Goal: Check status: Check status

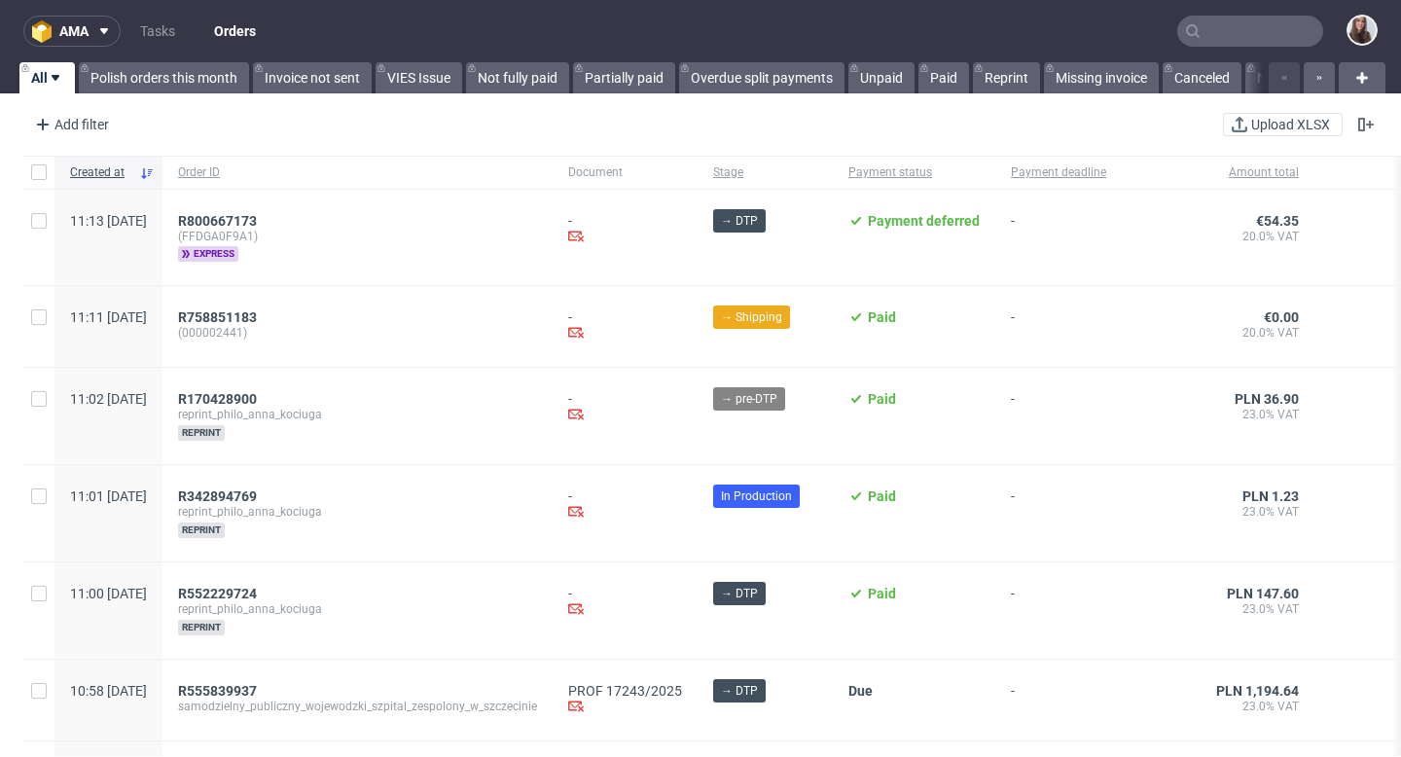
click at [1231, 34] on input "text" at bounding box center [1251, 31] width 146 height 31
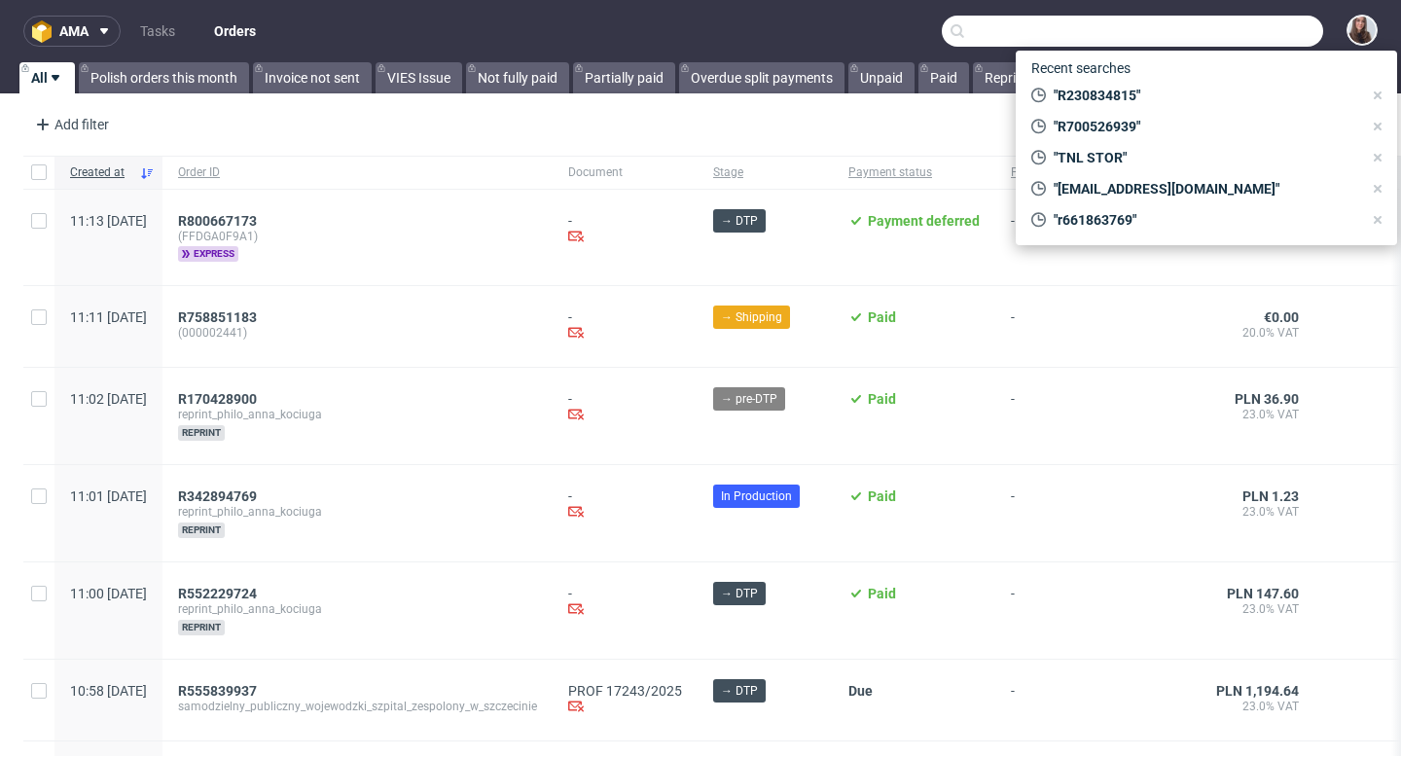
paste input "[PERSON_NAME]"
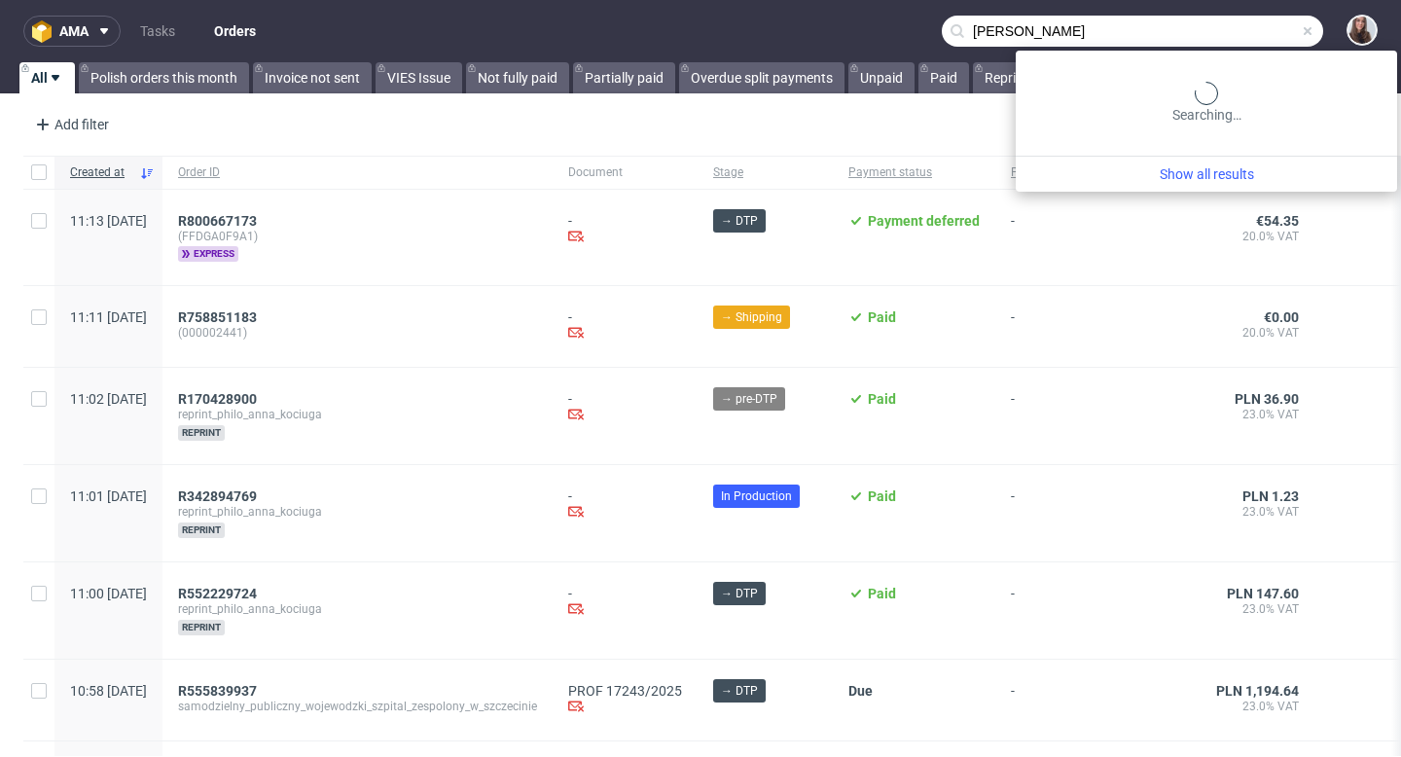
type input "[PERSON_NAME]"
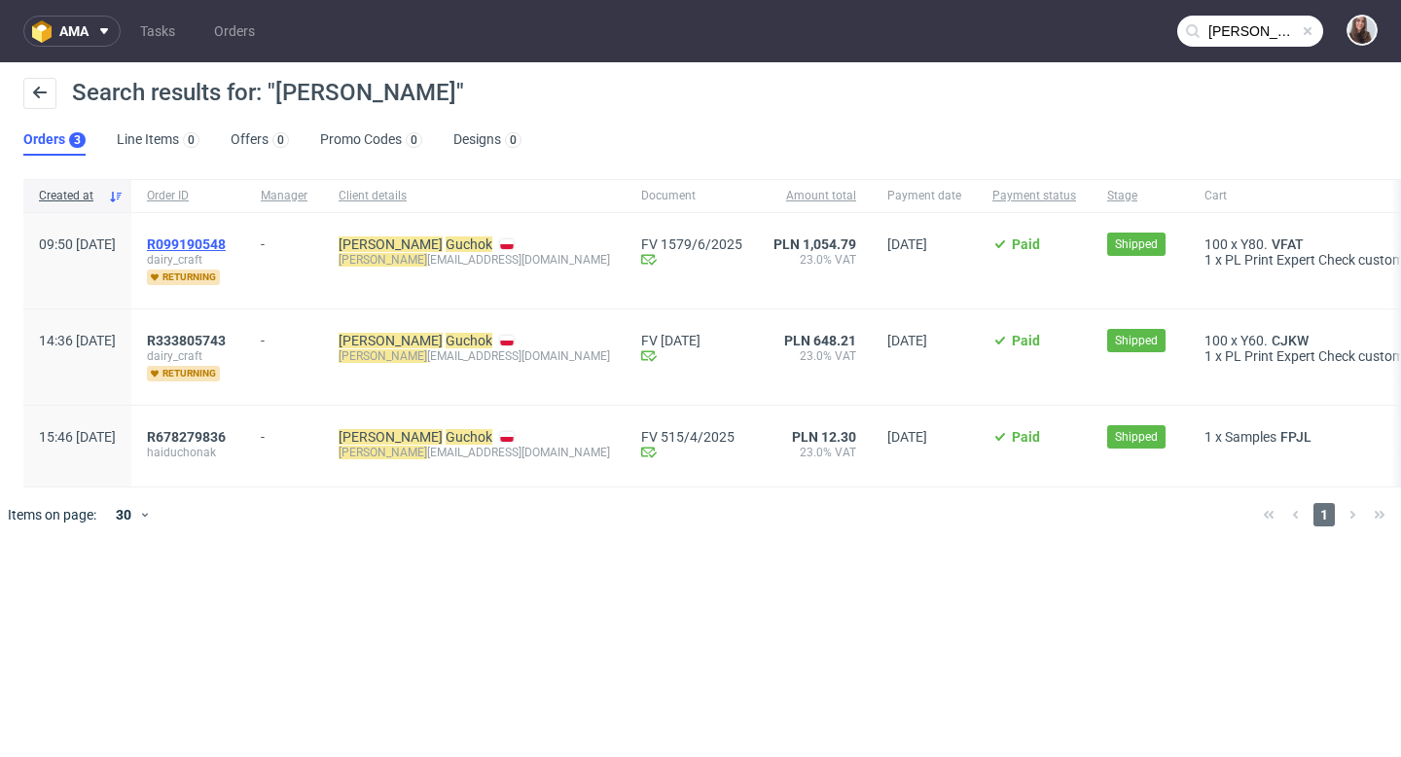
click at [226, 240] on span "R099190548" at bounding box center [186, 244] width 79 height 16
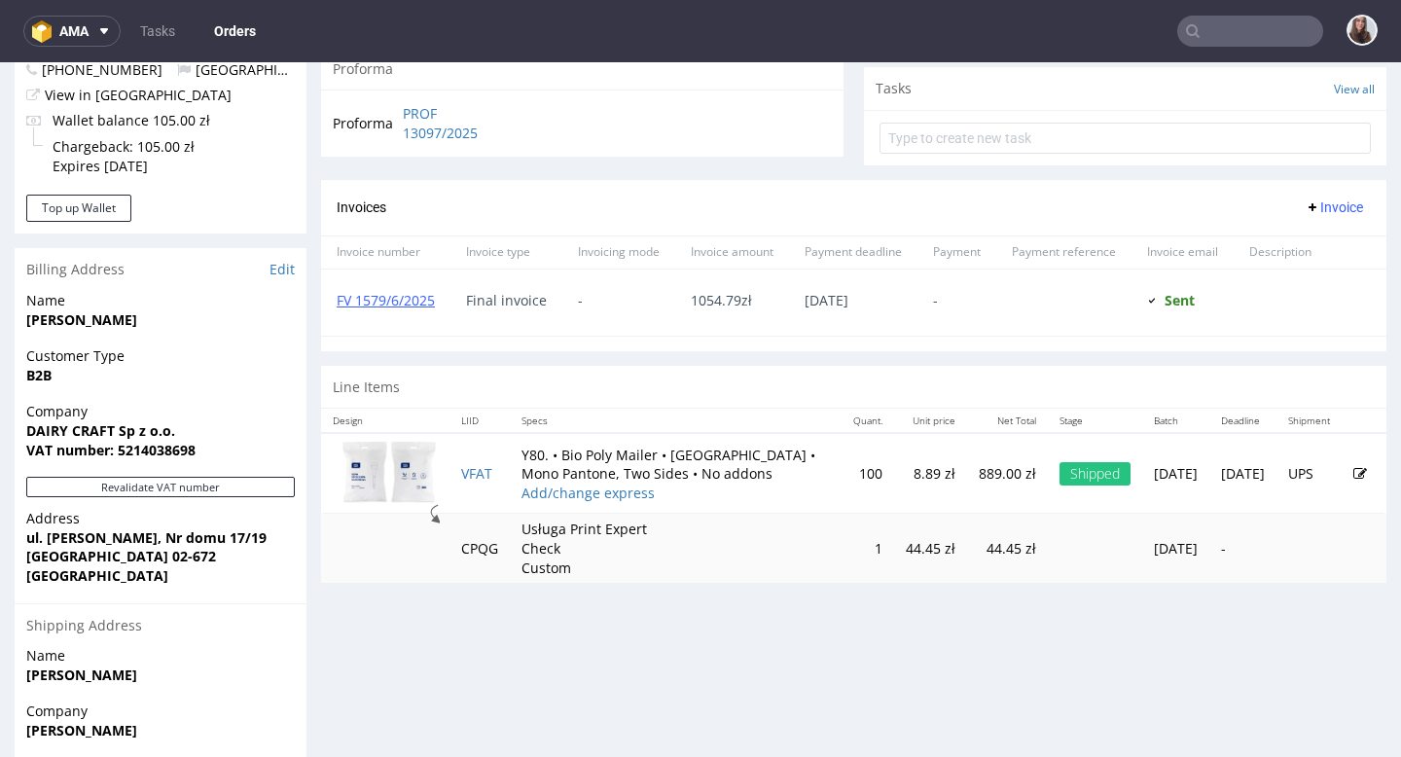
scroll to position [698, 0]
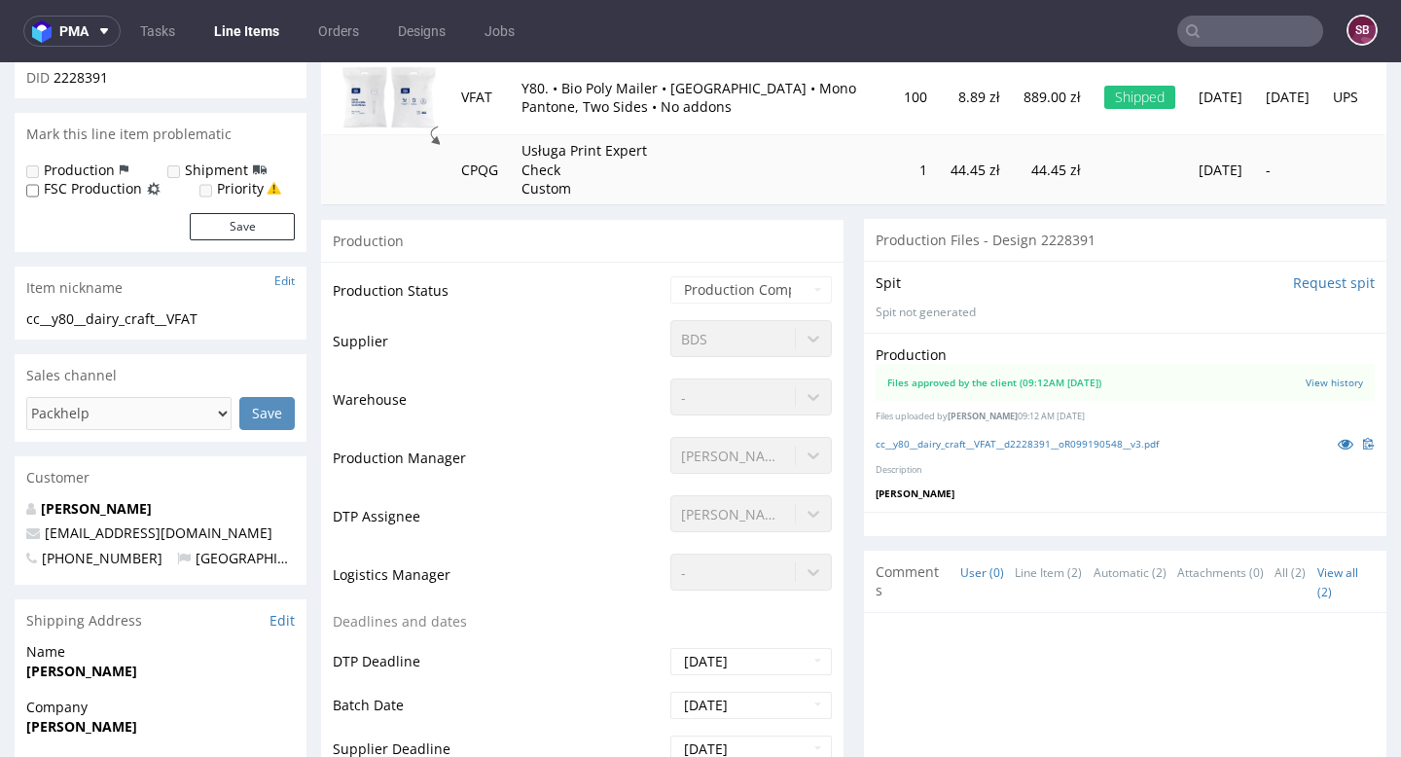
scroll to position [266, 0]
click at [988, 443] on link "cc__y80__dairy_craft__VFAT__d2228391__oR099190548__v3.pdf" at bounding box center [1017, 442] width 283 height 14
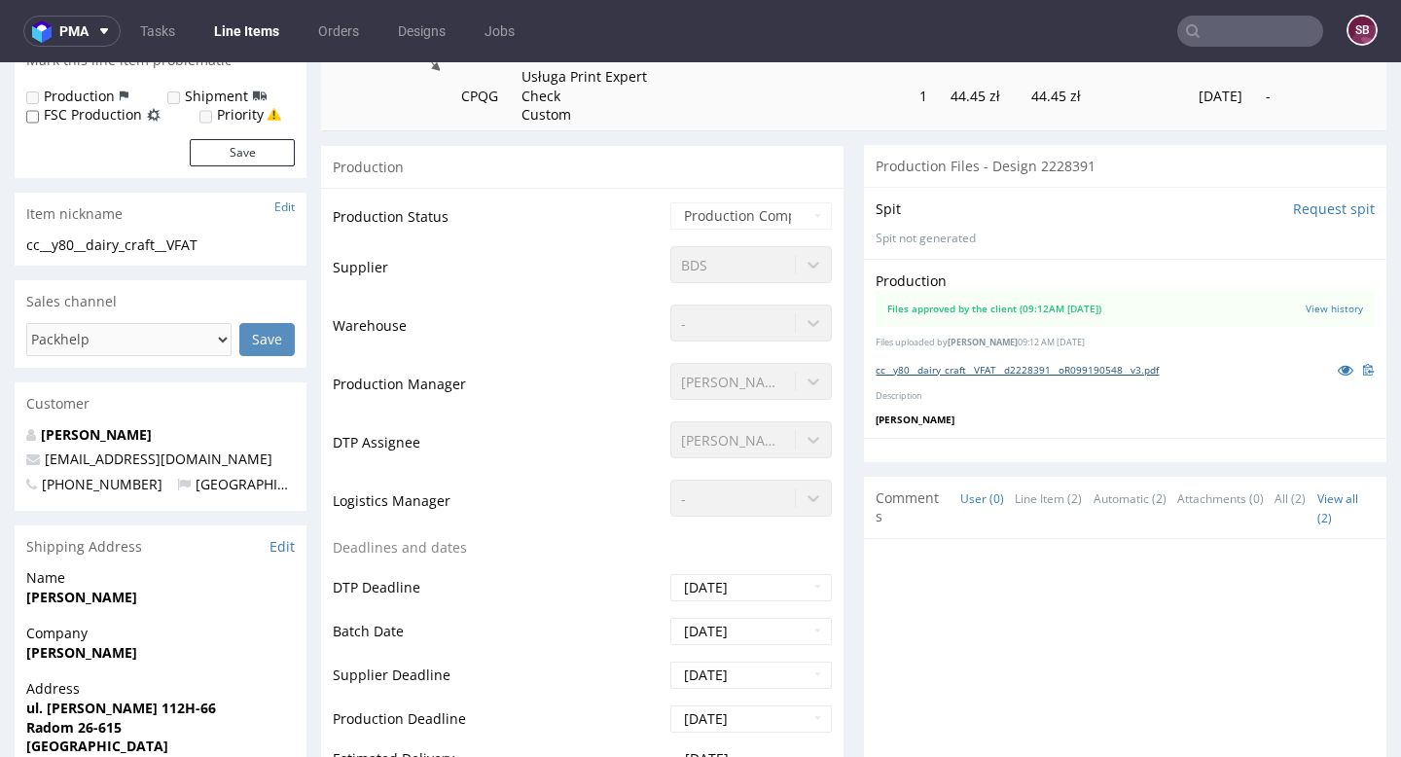
scroll to position [343, 0]
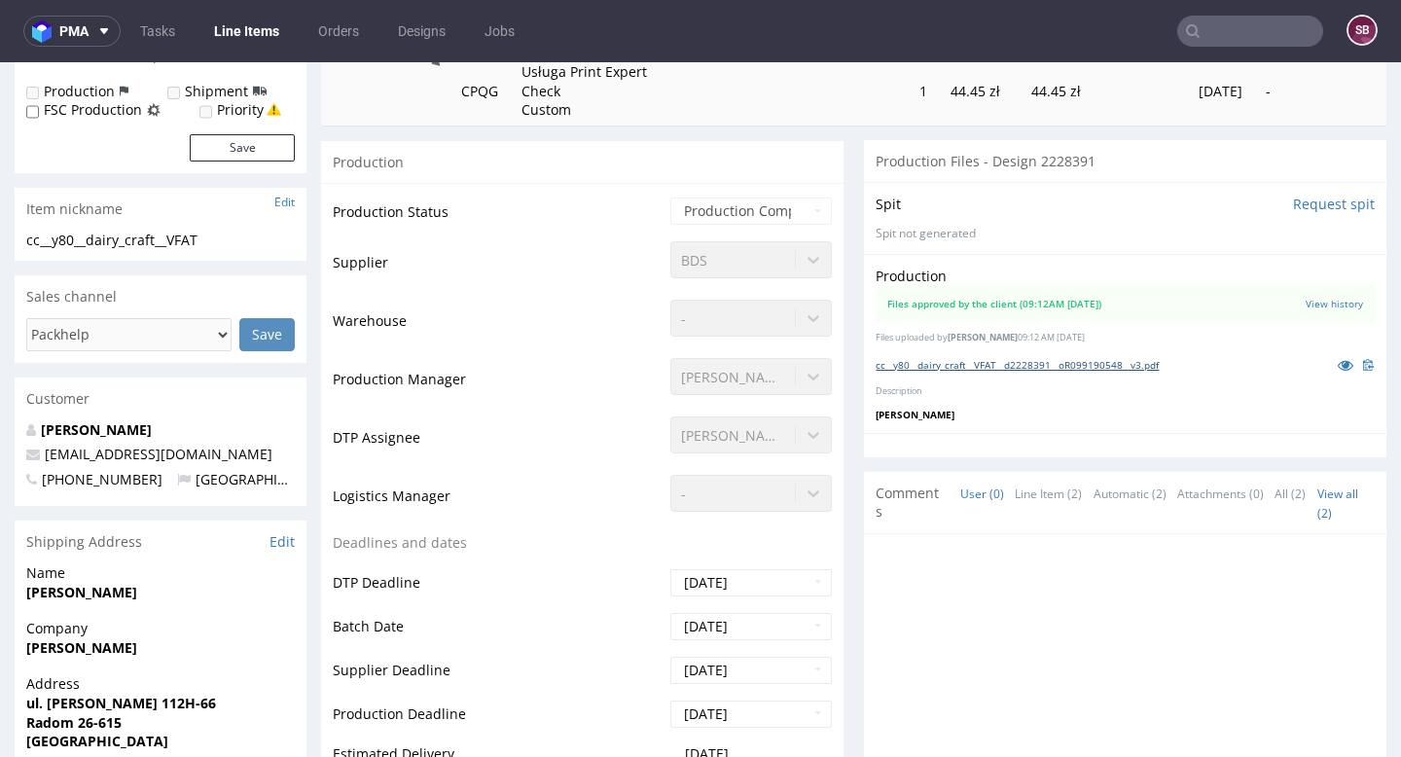
click at [1038, 360] on link "cc__y80__dairy_craft__VFAT__d2228391__oR099190548__v3.pdf" at bounding box center [1017, 365] width 283 height 14
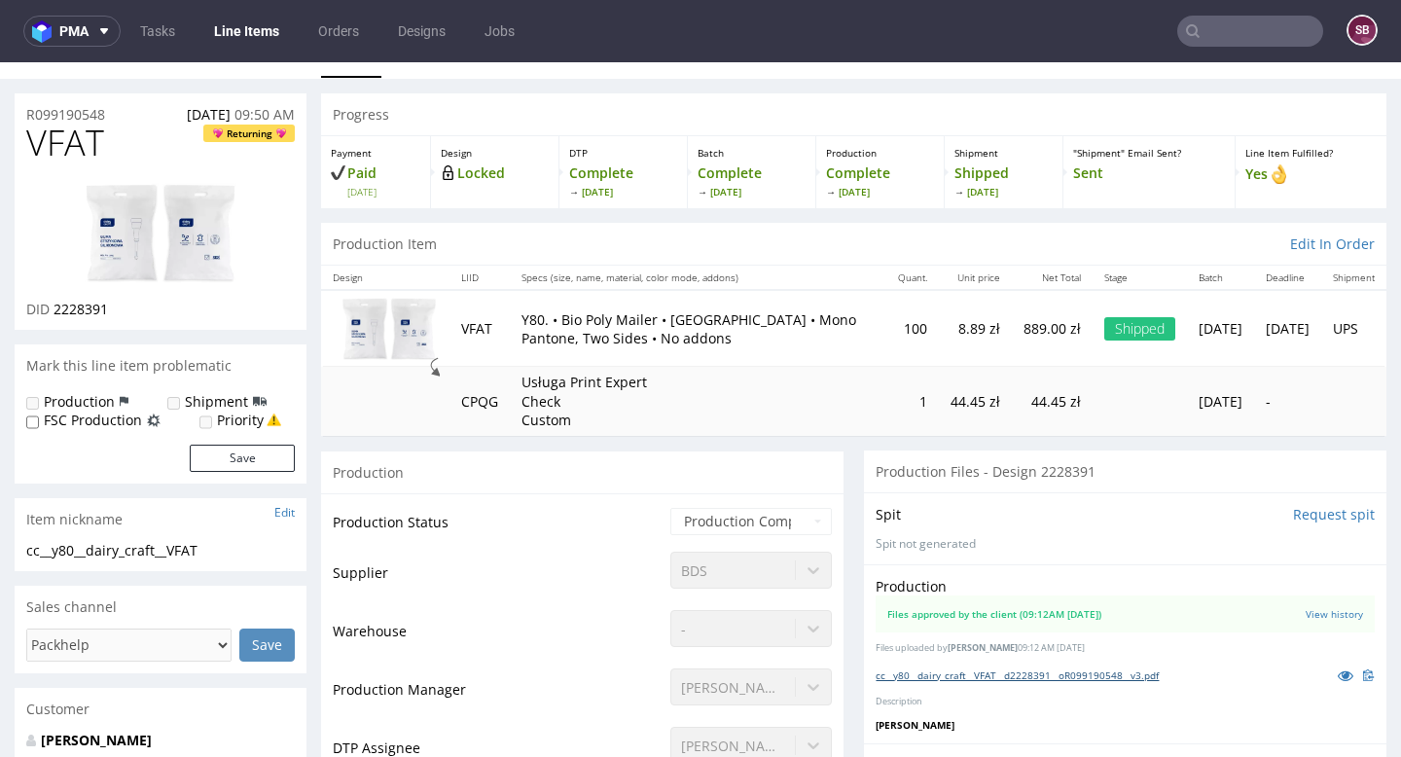
scroll to position [0, 0]
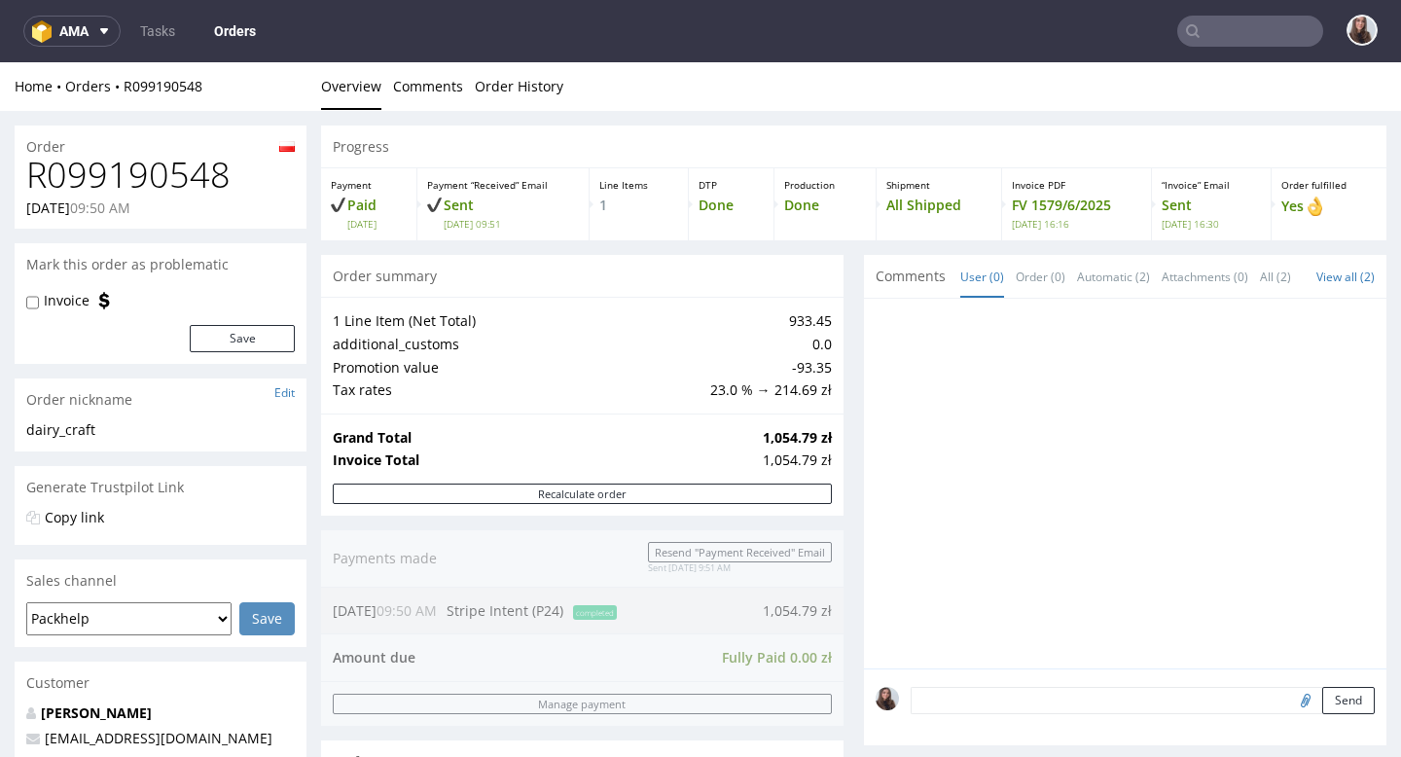
type input "[PERSON_NAME]"
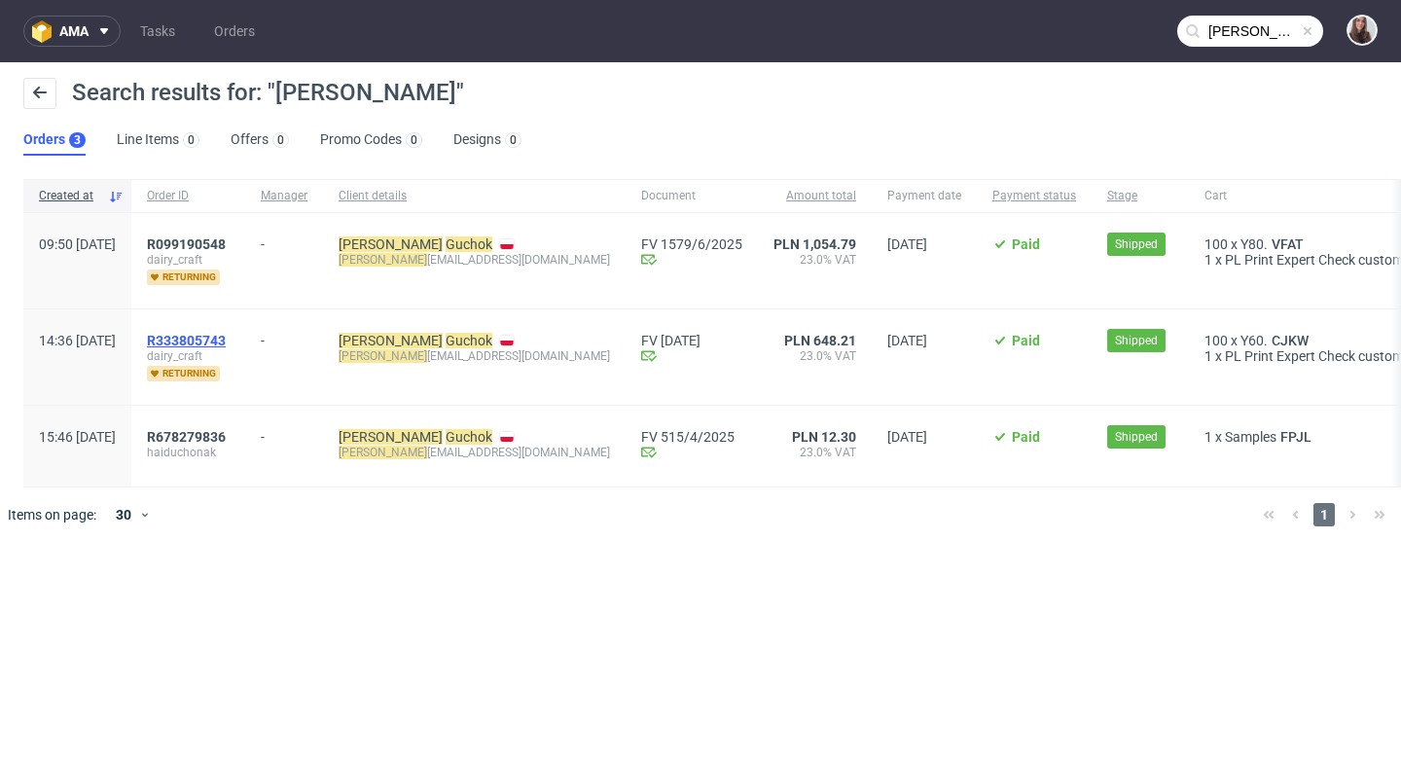
click at [226, 339] on span "R333805743" at bounding box center [186, 341] width 79 height 16
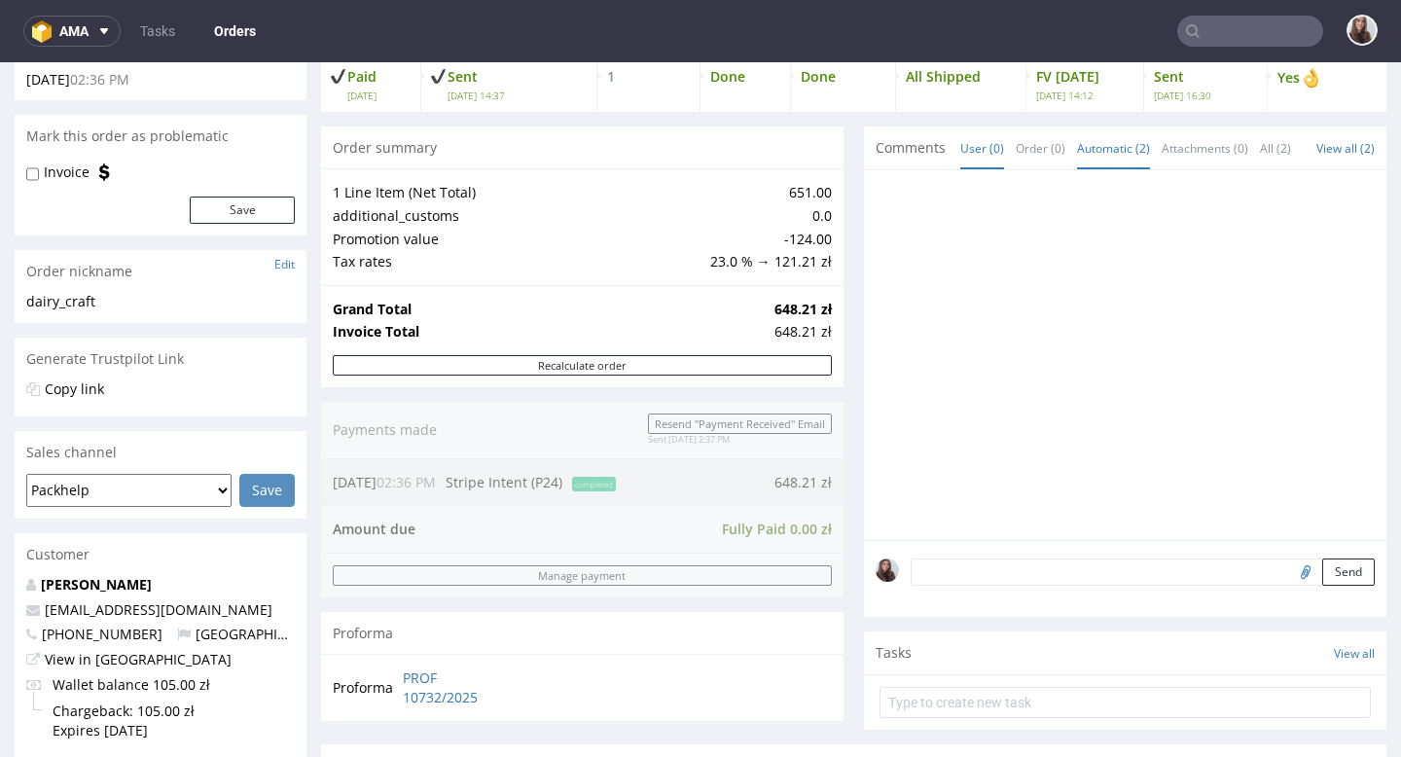
scroll to position [130, 0]
click at [1317, 155] on li "View all (2)" at bounding box center [1346, 145] width 58 height 19
click at [1317, 142] on link "View all (2)" at bounding box center [1346, 146] width 58 height 17
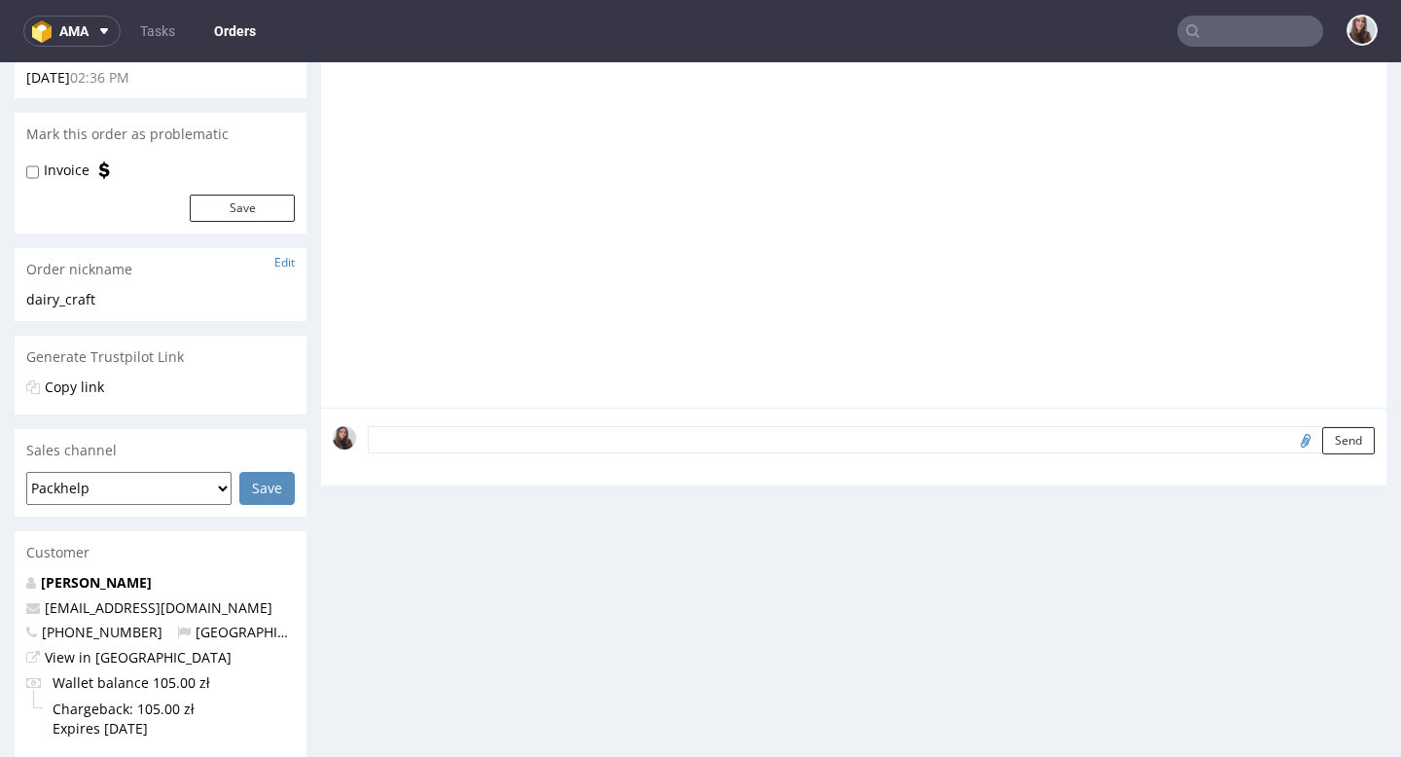
scroll to position [0, 0]
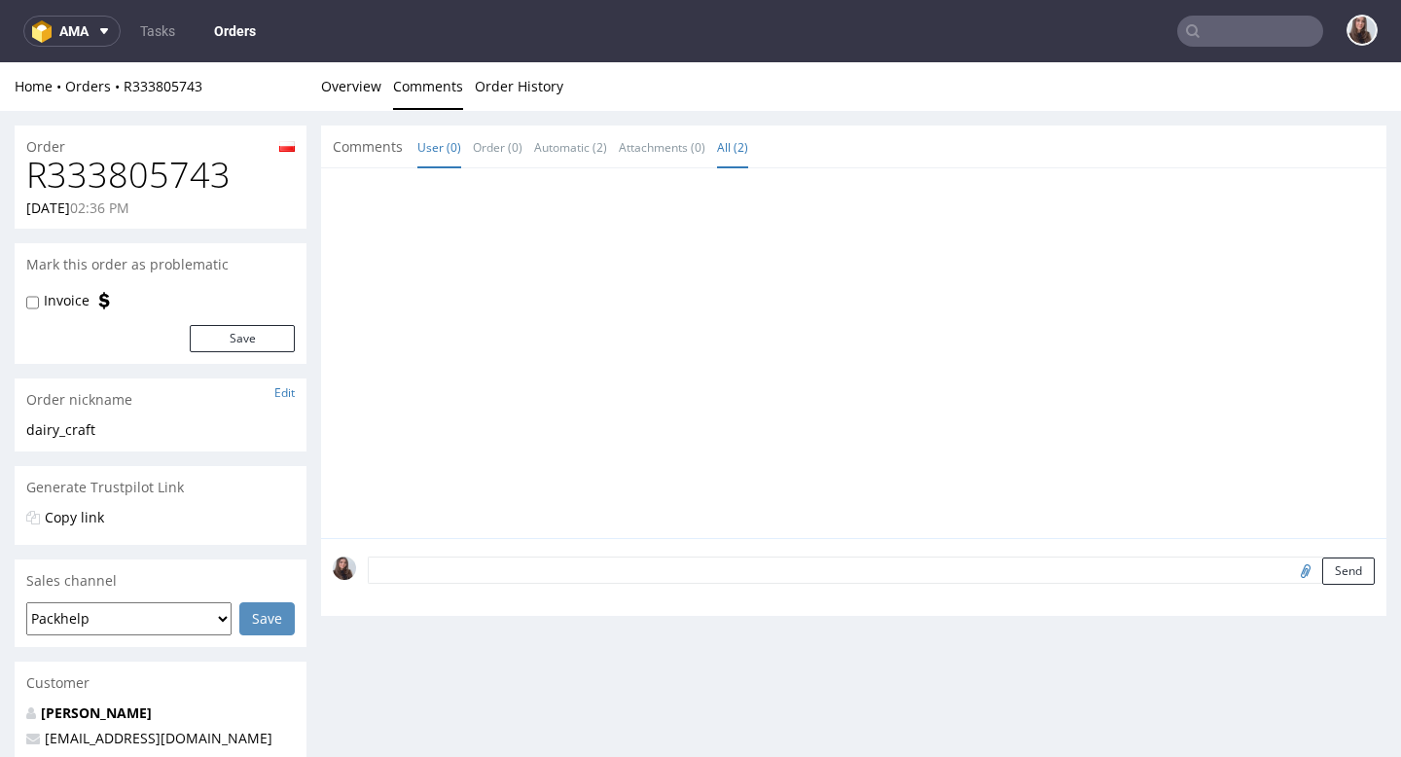
click at [736, 148] on link "All (2)" at bounding box center [732, 148] width 31 height 42
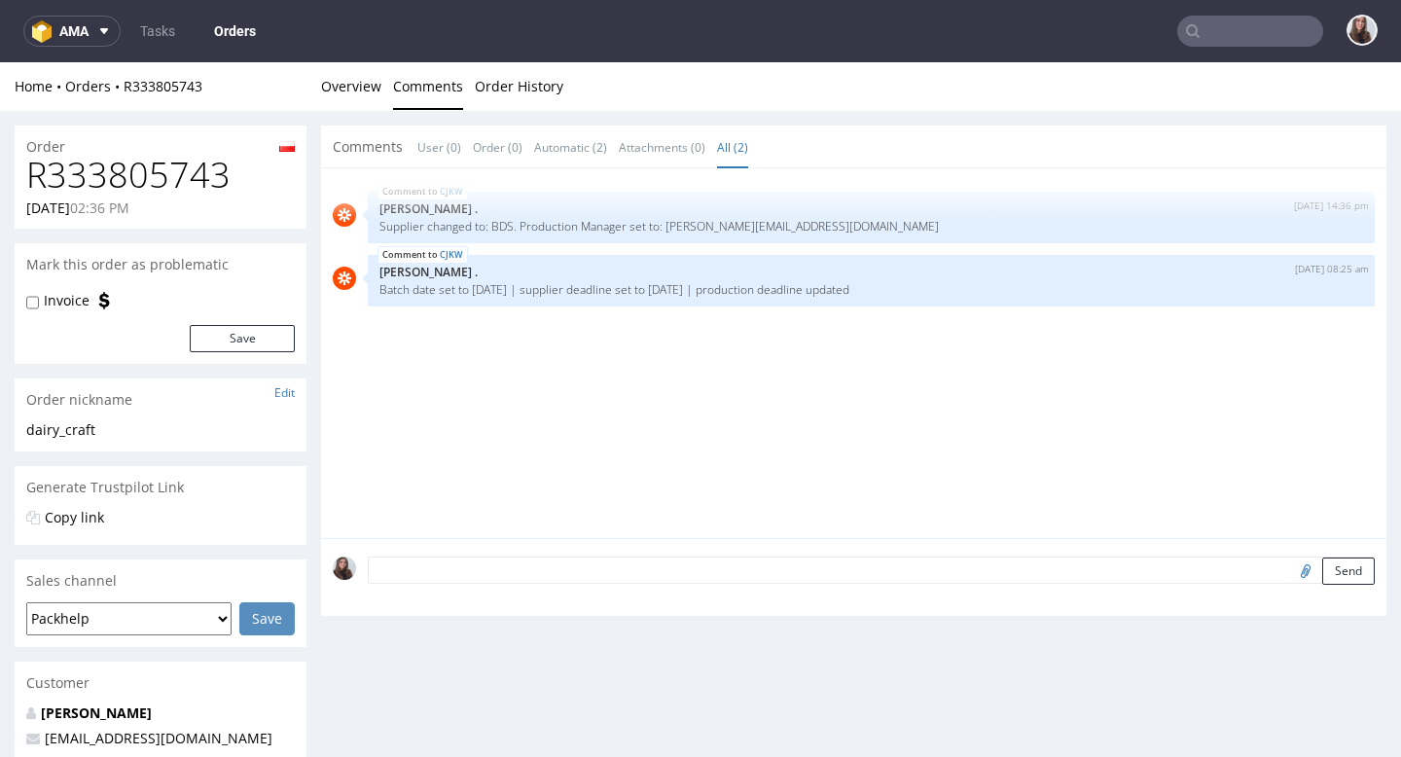
click at [374, 141] on span "Comments" at bounding box center [368, 146] width 70 height 19
click at [165, 178] on h1 "R333805743" at bounding box center [160, 175] width 269 height 39
click at [383, 150] on span "Comments" at bounding box center [368, 146] width 70 height 19
click at [363, 83] on link "Overview" at bounding box center [351, 86] width 60 height 48
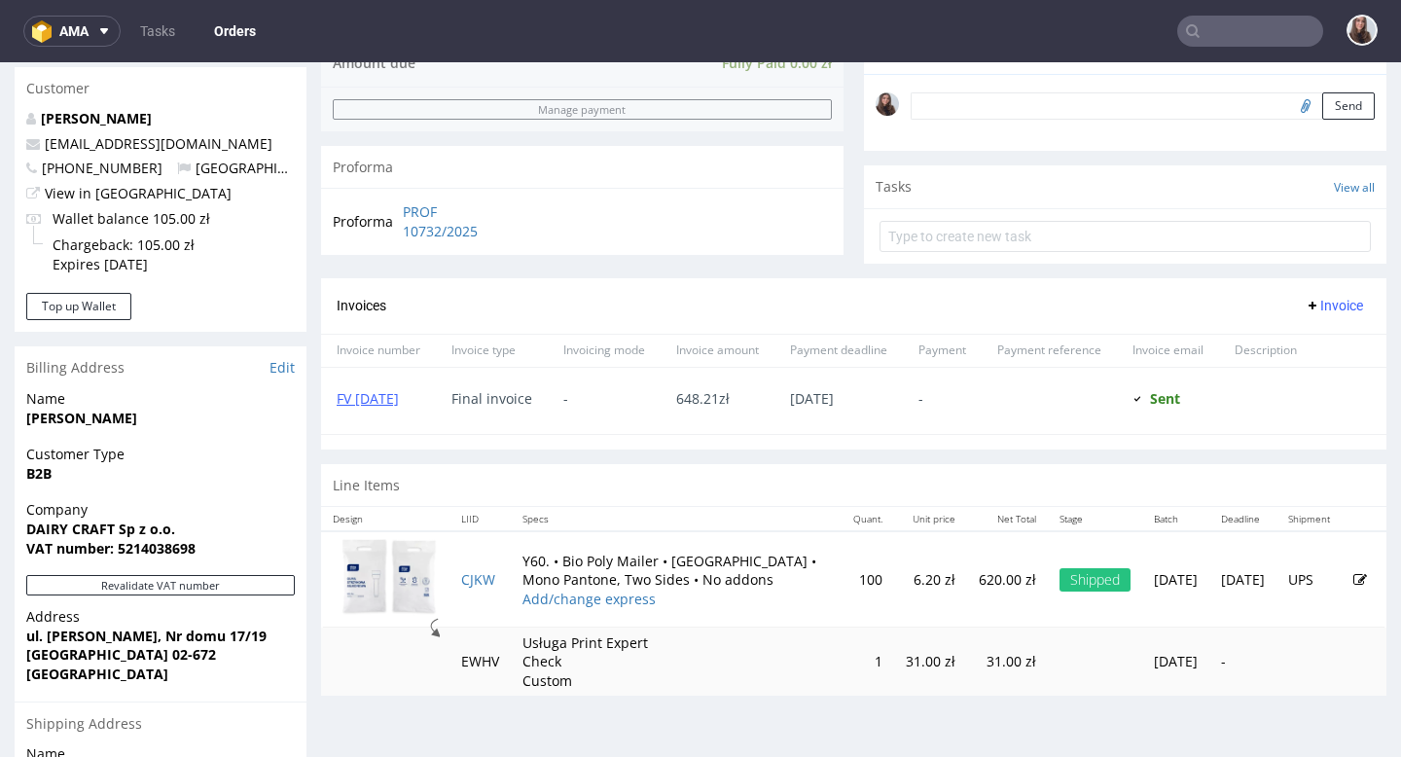
scroll to position [611, 0]
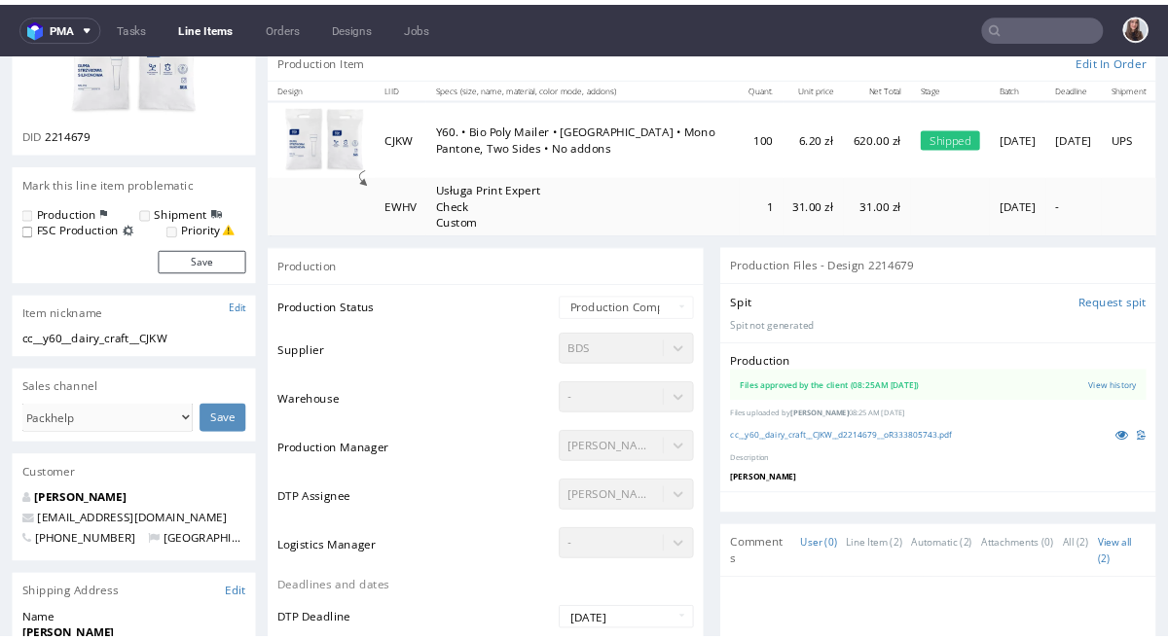
scroll to position [227, 0]
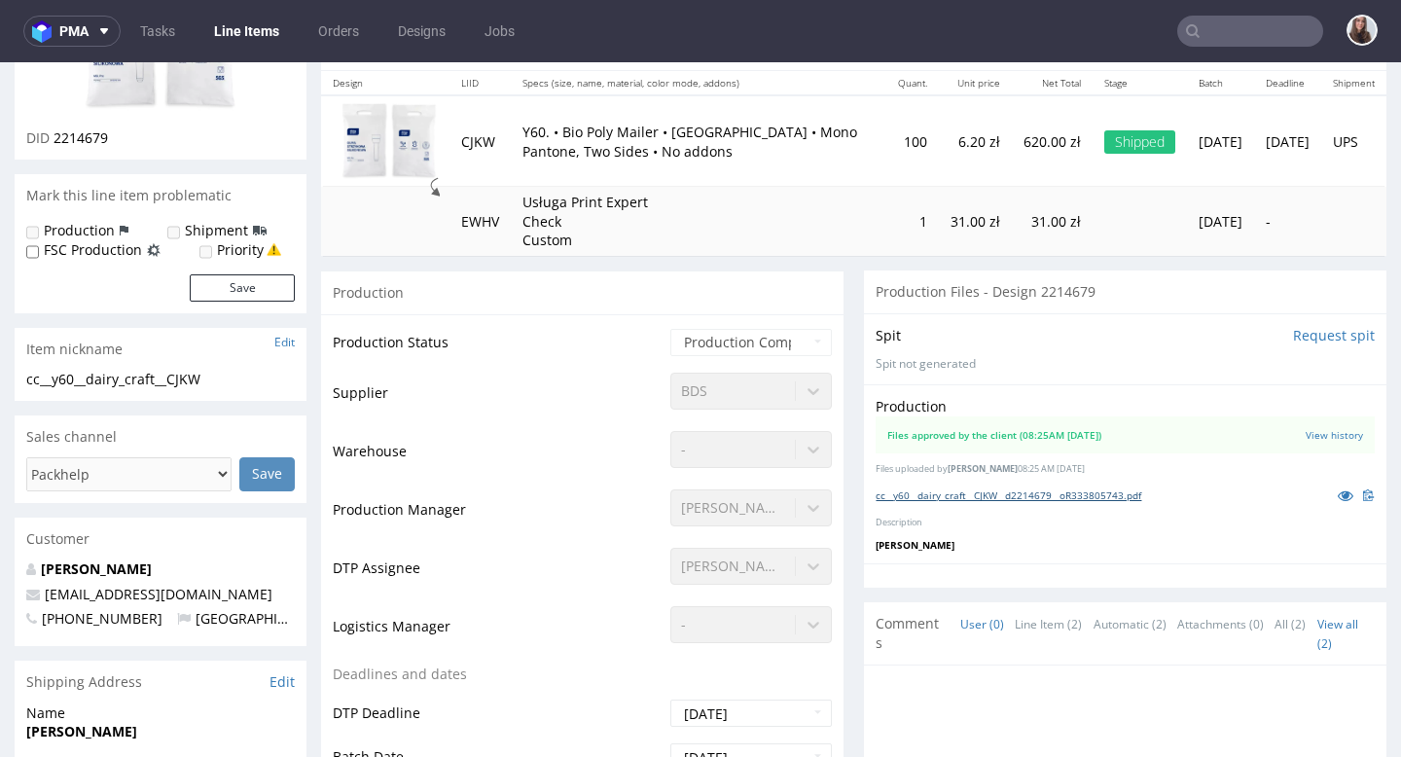
click at [979, 492] on link "cc__y60__dairy_craft__CJKW__d2214679__oR333805743.pdf" at bounding box center [1009, 496] width 266 height 14
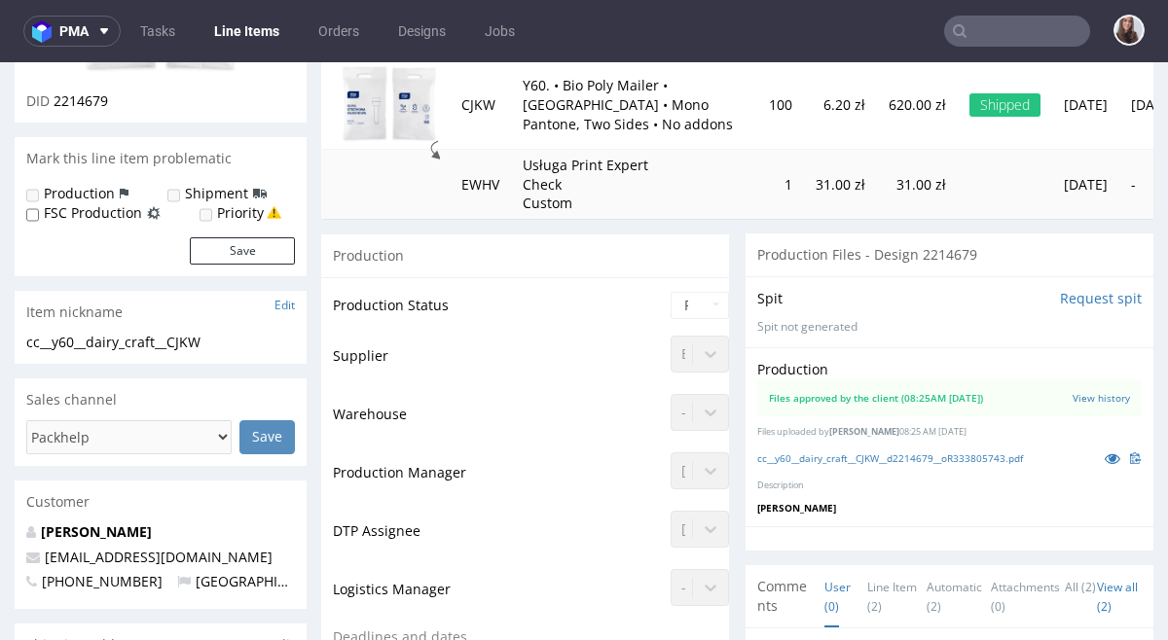
scroll to position [289, 0]
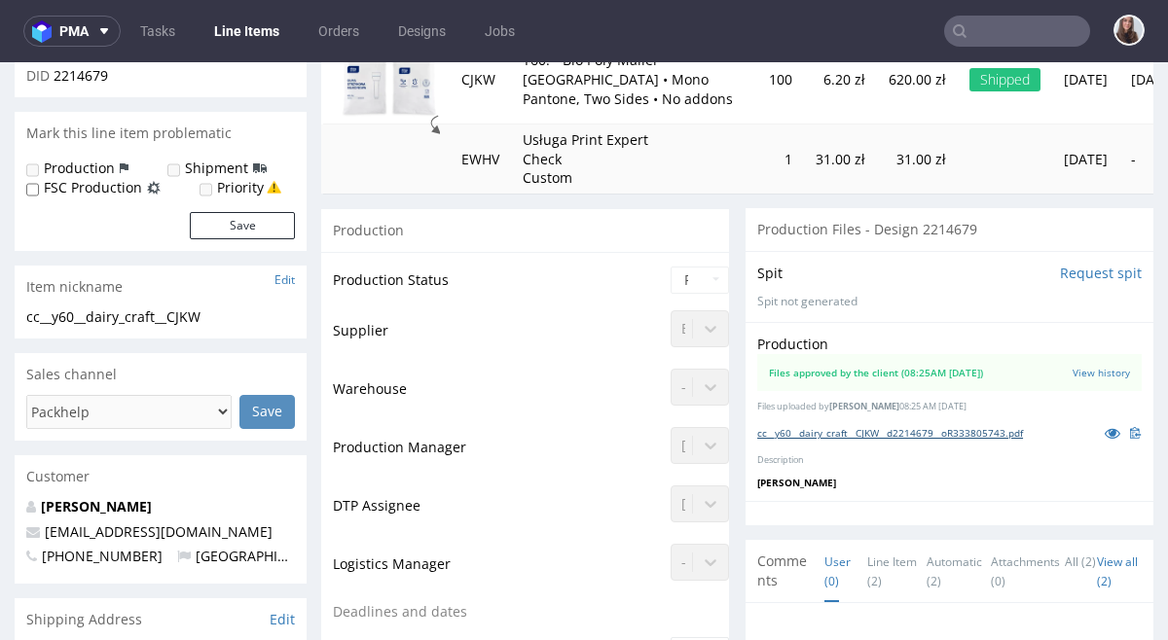
click at [918, 429] on link "cc__y60__dairy_craft__CJKW__d2214679__oR333805743.pdf" at bounding box center [890, 433] width 266 height 14
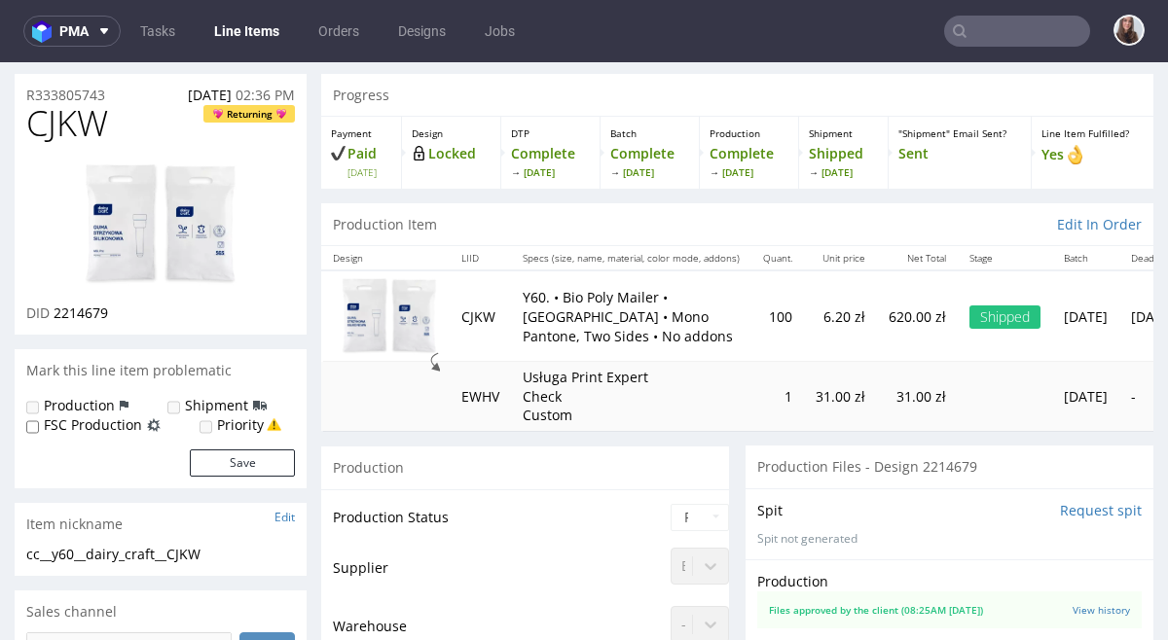
scroll to position [0, 0]
